Goal: Task Accomplishment & Management: Contribute content

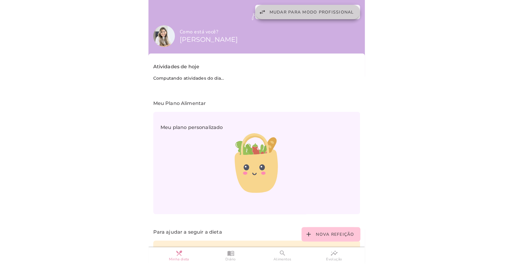
click at [321, 12] on span "Mudar para modo profissional" at bounding box center [312, 12] width 84 height 6
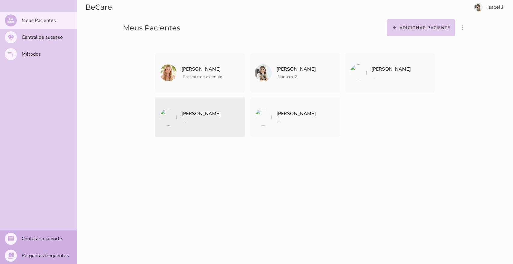
click at [203, 119] on span "..." at bounding box center [201, 121] width 39 height 8
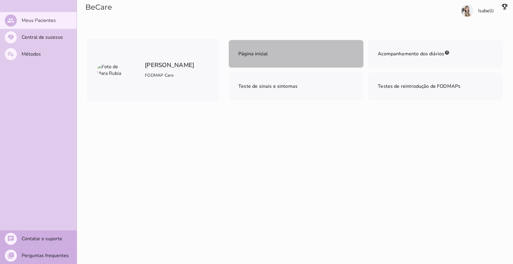
click at [247, 56] on span "Página inicial" at bounding box center [252, 54] width 29 height 7
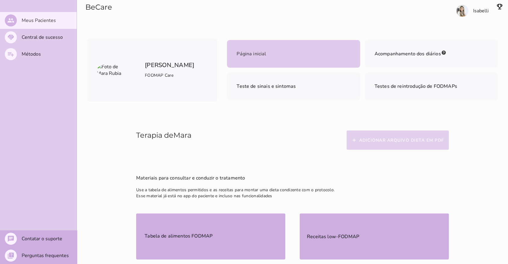
click at [385, 145] on button "add Adicionar arquivo dieta em PDF" at bounding box center [398, 139] width 103 height 19
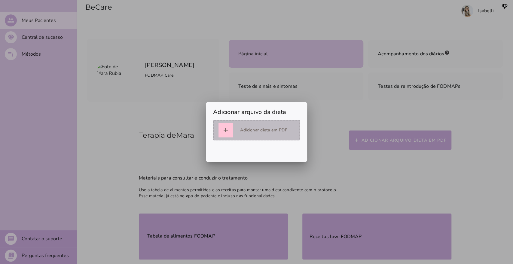
click at [269, 133] on div "Adicionar dieta em PDF" at bounding box center [263, 130] width 47 height 7
click at [229, 131] on button "add" at bounding box center [226, 130] width 14 height 14
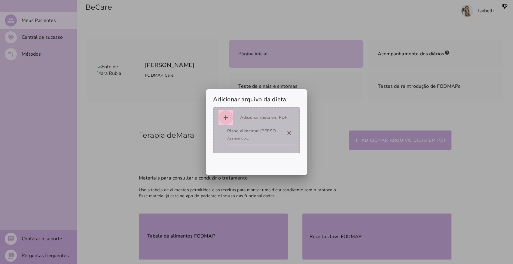
click at [219, 110] on button "add" at bounding box center [226, 117] width 14 height 14
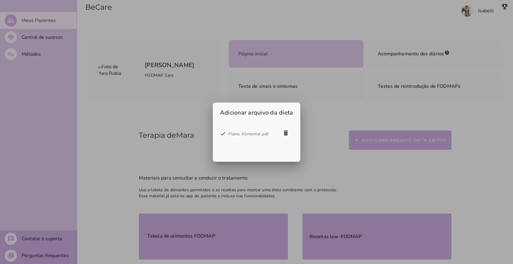
click at [316, 174] on div at bounding box center [256, 132] width 513 height 264
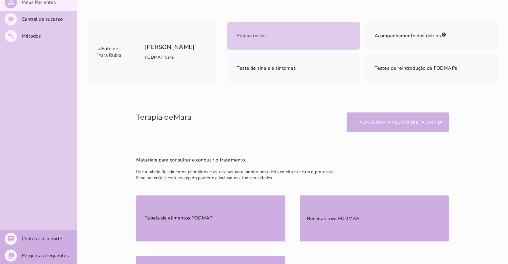
scroll to position [17, 0]
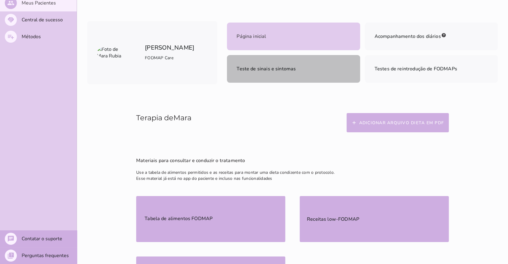
click at [303, 72] on mwc-list-item "Teste de sinais e sintomas" at bounding box center [293, 69] width 133 height 28
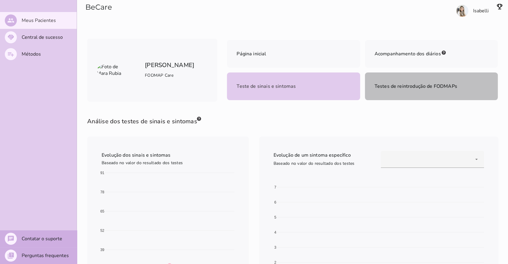
click at [409, 83] on span "Testes de reintrodução de FODMAPs" at bounding box center [416, 86] width 83 height 7
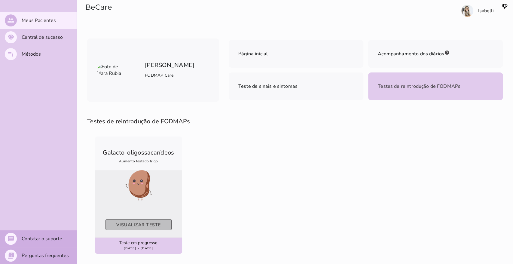
click at [0, 0] on slot "Visualizar teste" at bounding box center [0, 0] width 0 height 0
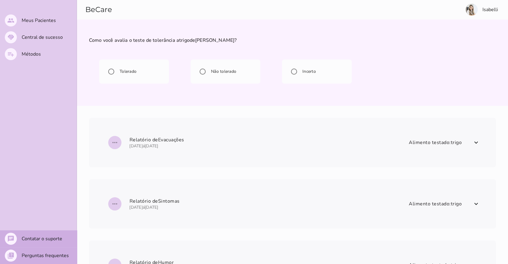
click at [95, 12] on link "BeCare" at bounding box center [98, 9] width 27 height 9
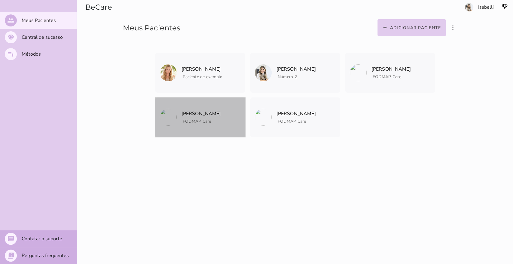
click at [194, 117] on span "FODMAP Care" at bounding box center [201, 121] width 39 height 8
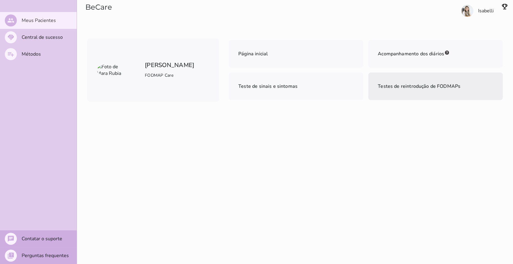
click at [413, 90] on span "Testes de reintrodução de FODMAPs" at bounding box center [419, 86] width 83 height 8
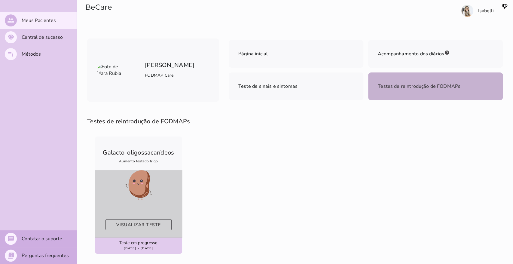
click at [156, 193] on div at bounding box center [138, 194] width 87 height 49
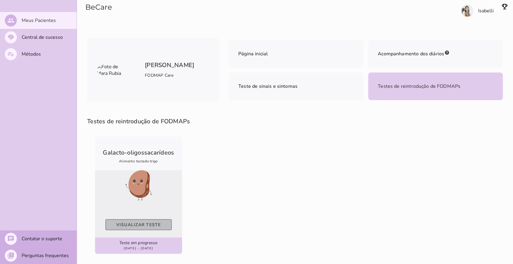
click at [0, 0] on slot "Visualizar teste" at bounding box center [0, 0] width 0 height 0
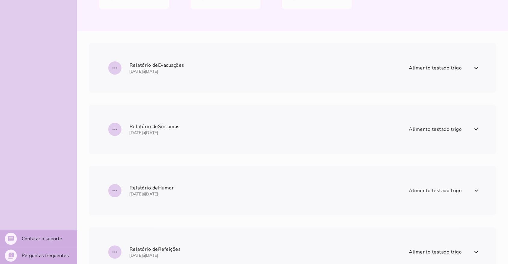
scroll to position [77, 0]
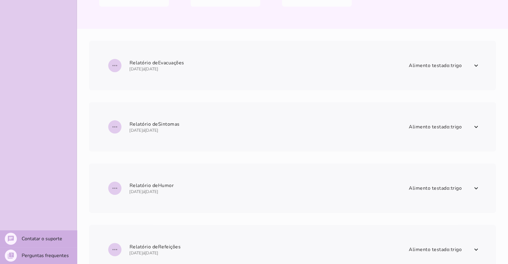
click at [177, 71] on span "more_horiz Relatório de Evacuações [DATE] á [DATE] Alimento testado: trigo" at bounding box center [288, 66] width 365 height 22
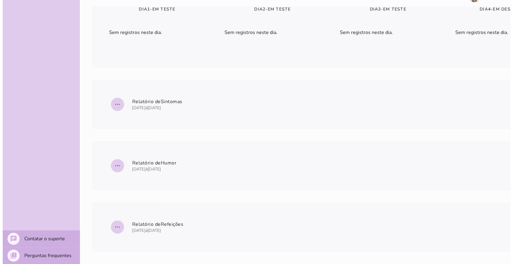
scroll to position [0, 0]
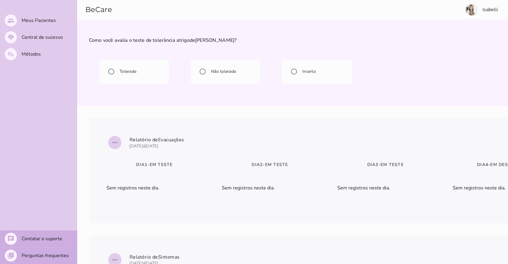
click at [96, 9] on link "BeCare" at bounding box center [98, 9] width 27 height 9
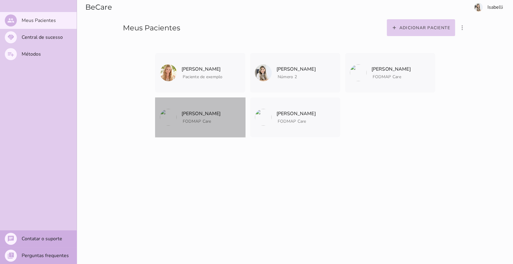
click at [214, 119] on mwc-list-item "[PERSON_NAME] FODMAP Care Arquivar paciente Quando você finalizar a terapia dig…" at bounding box center [200, 117] width 90 height 40
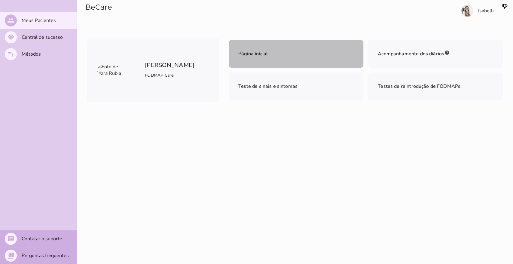
click at [250, 51] on span "Página inicial" at bounding box center [252, 54] width 29 height 7
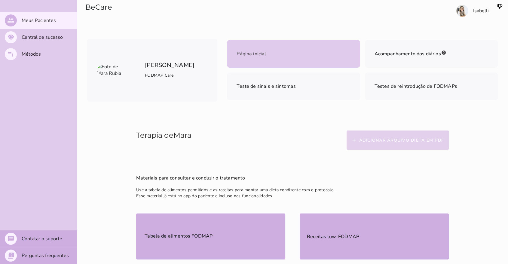
click at [0, 0] on slot "Adicionar arquivo dieta em PDF" at bounding box center [0, 0] width 0 height 0
